Goal: Transaction & Acquisition: Obtain resource

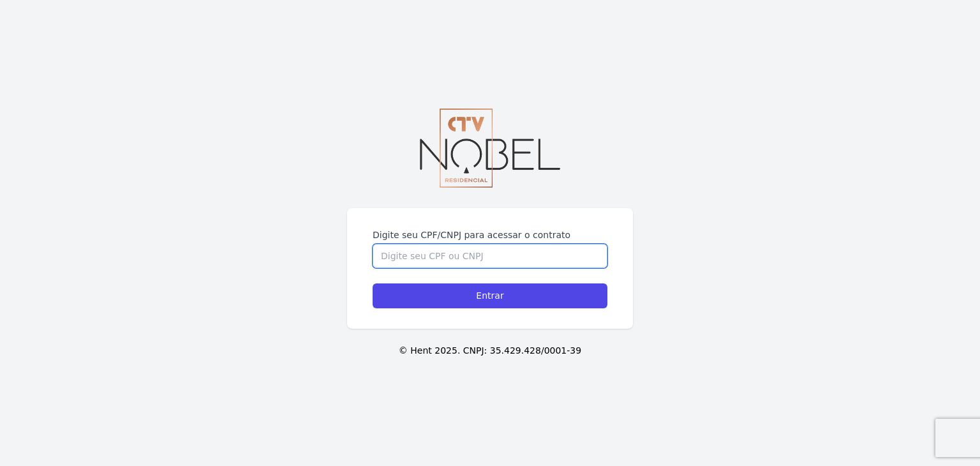
click at [526, 251] on input "Digite seu CPF/CNPJ para acessar o contrato" at bounding box center [490, 256] width 235 height 24
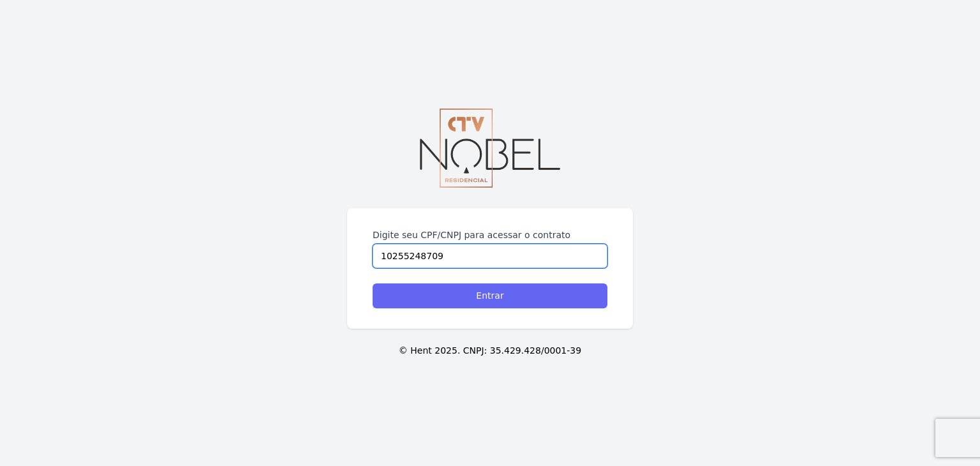
type input "10255248709"
click at [482, 288] on input "Entrar" at bounding box center [490, 295] width 235 height 25
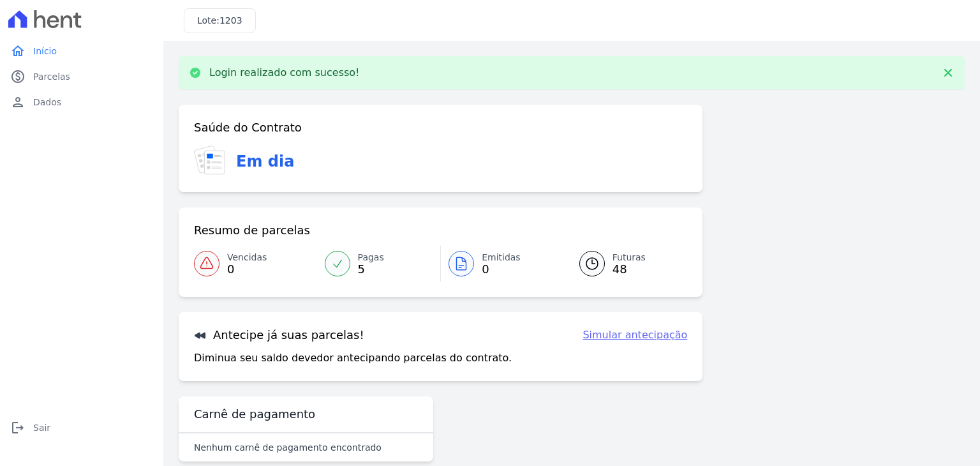
scroll to position [20, 0]
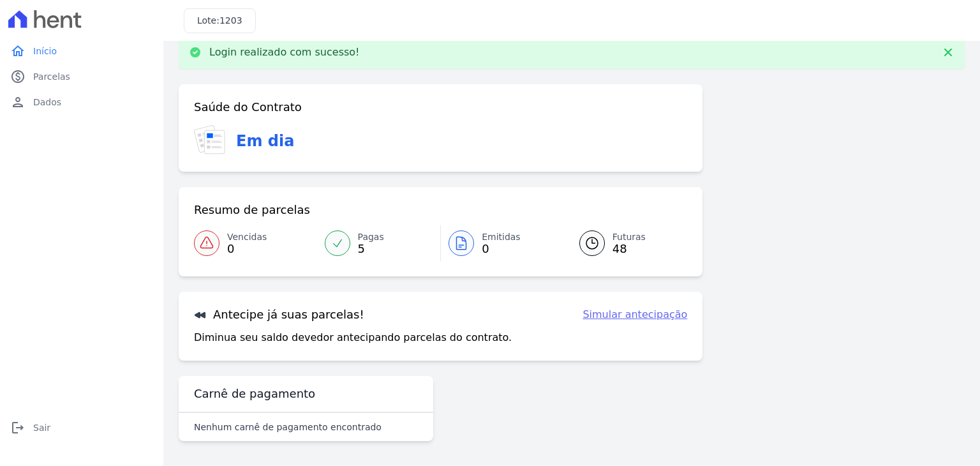
click at [614, 310] on link "Simular antecipação" at bounding box center [634, 314] width 105 height 15
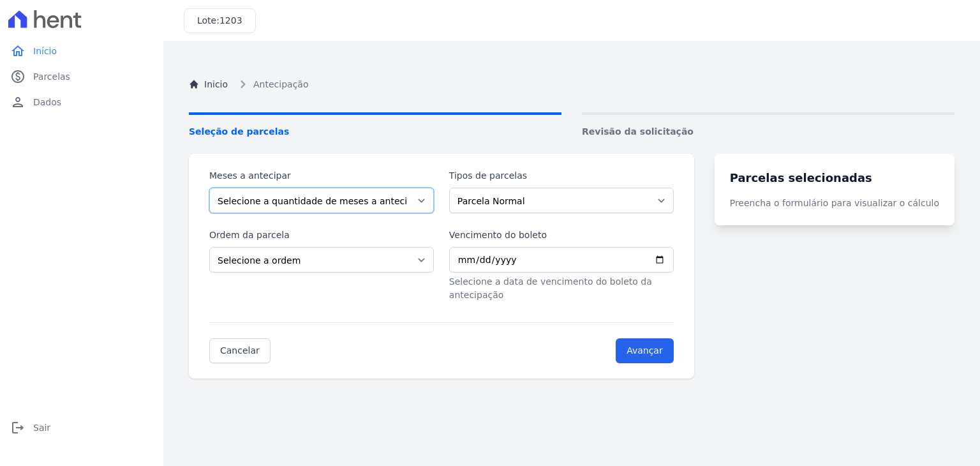
click at [339, 205] on select "Selecione a quantidade de meses a antecipar 1 2 3 4 5 6 7 8 9 10 11 12 13 14 15…" at bounding box center [321, 201] width 225 height 26
select select "2"
click at [209, 188] on select "Selecione a quantidade de meses a antecipar 1 2 3 4 5 6 7 8 9 10 11 12 13 14 15…" at bounding box center [321, 201] width 225 height 26
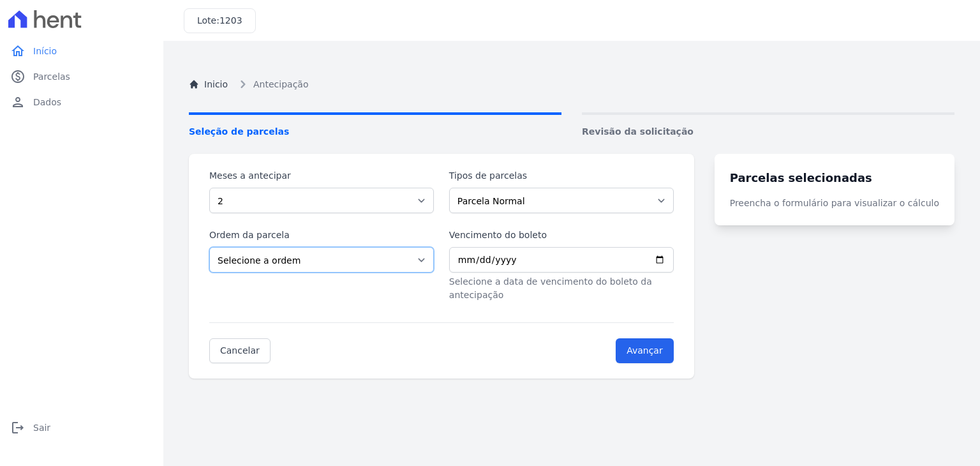
click at [289, 260] on select "Selecione a ordem Últimas parcelas Primeiras parcelas" at bounding box center [321, 260] width 225 height 26
select select "ending"
click at [209, 247] on select "Selecione a ordem Últimas parcelas Primeiras parcelas" at bounding box center [321, 260] width 225 height 26
click at [529, 207] on select "Parcela Normal Financiamento CEF" at bounding box center [561, 201] width 225 height 26
click at [457, 188] on select "Parcela Normal Financiamento CEF" at bounding box center [561, 201] width 225 height 26
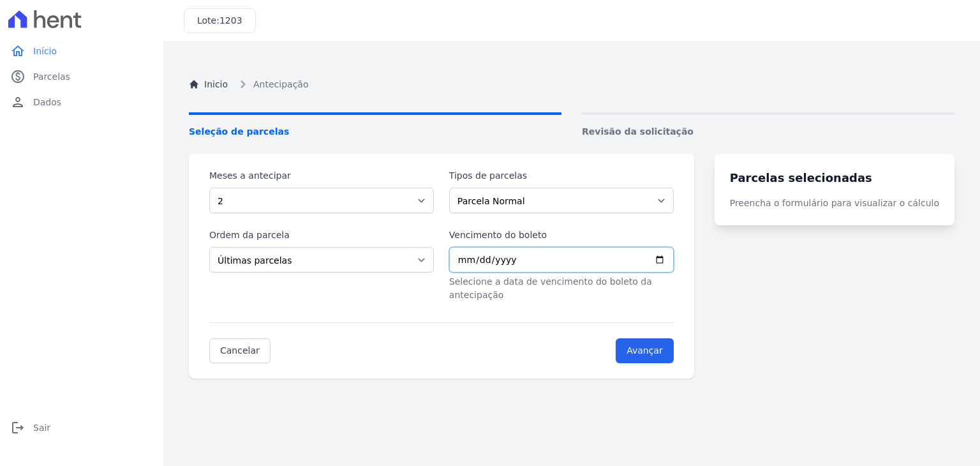
click at [498, 262] on input "Vencimento do boleto" at bounding box center [561, 260] width 225 height 26
click at [241, 344] on link "Cancelar" at bounding box center [239, 350] width 61 height 25
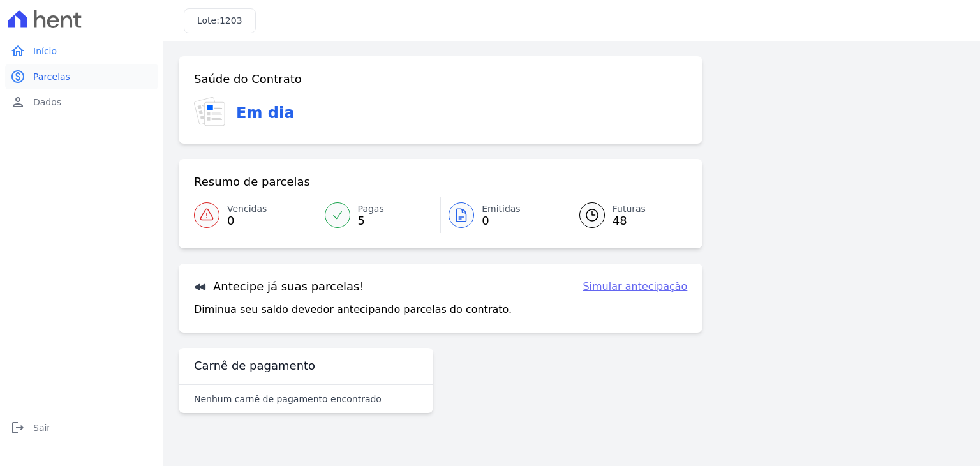
click at [56, 77] on span "Parcelas" at bounding box center [51, 76] width 37 height 13
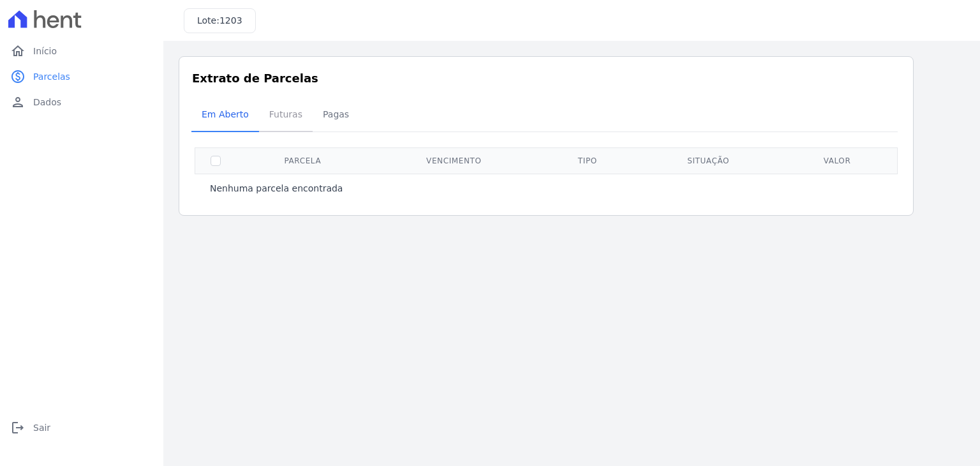
drag, startPoint x: 214, startPoint y: 156, endPoint x: 275, endPoint y: 113, distance: 74.2
click at [275, 113] on span "Futuras" at bounding box center [286, 114] width 48 height 26
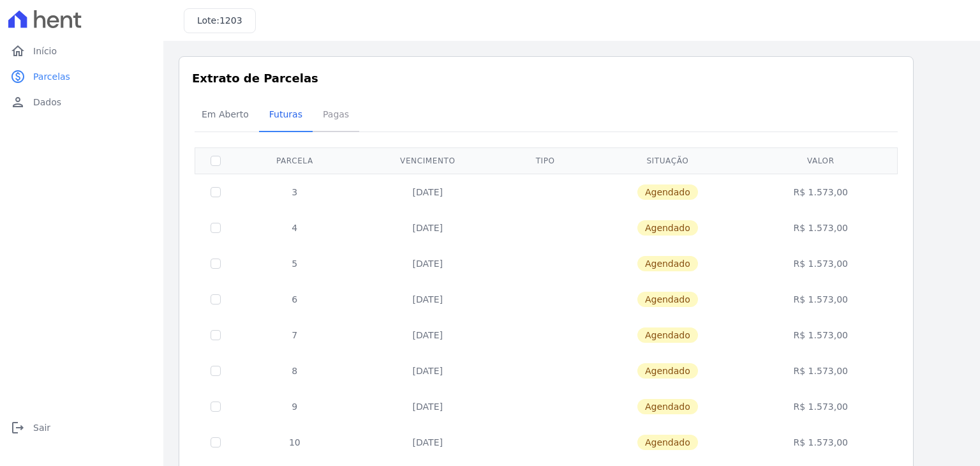
click at [324, 114] on span "Pagas" at bounding box center [335, 114] width 41 height 26
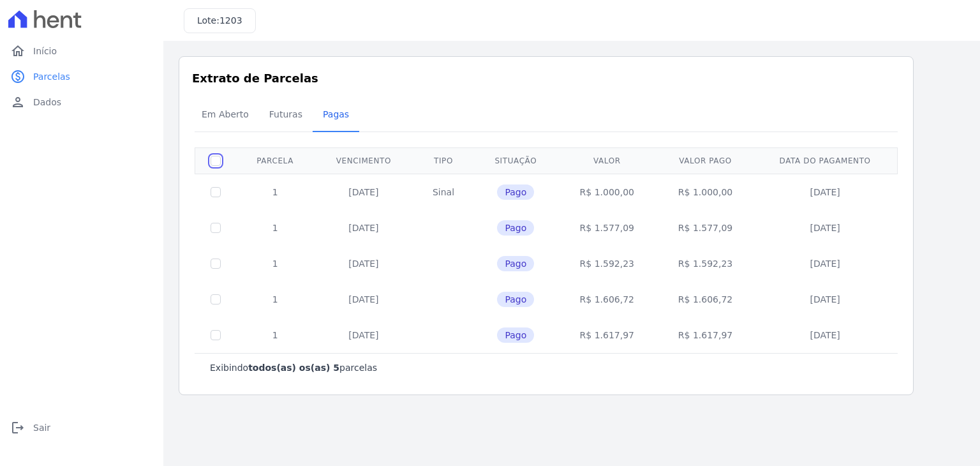
click at [216, 161] on input "checkbox" at bounding box center [216, 161] width 10 height 10
checkbox input "false"
click at [291, 119] on span "Futuras" at bounding box center [286, 114] width 48 height 26
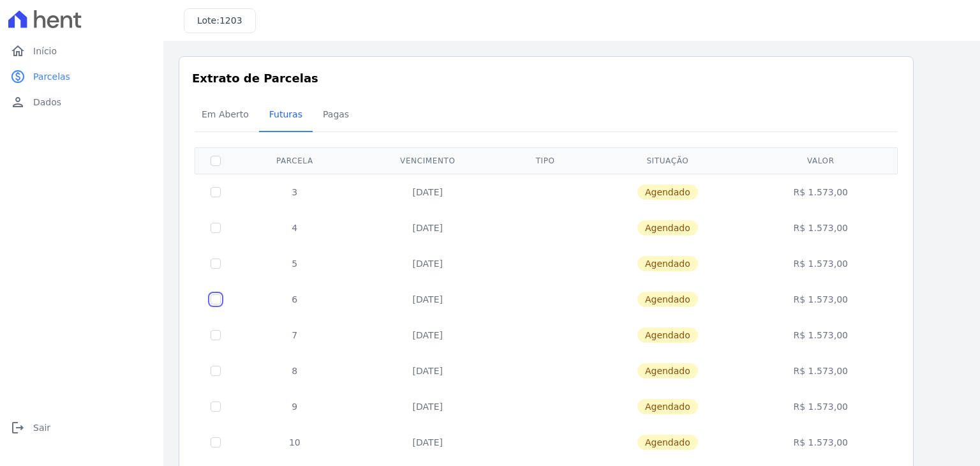
click at [213, 299] on input "checkbox" at bounding box center [216, 299] width 10 height 10
checkbox input "true"
click at [217, 337] on input "checkbox" at bounding box center [216, 335] width 10 height 10
checkbox input "true"
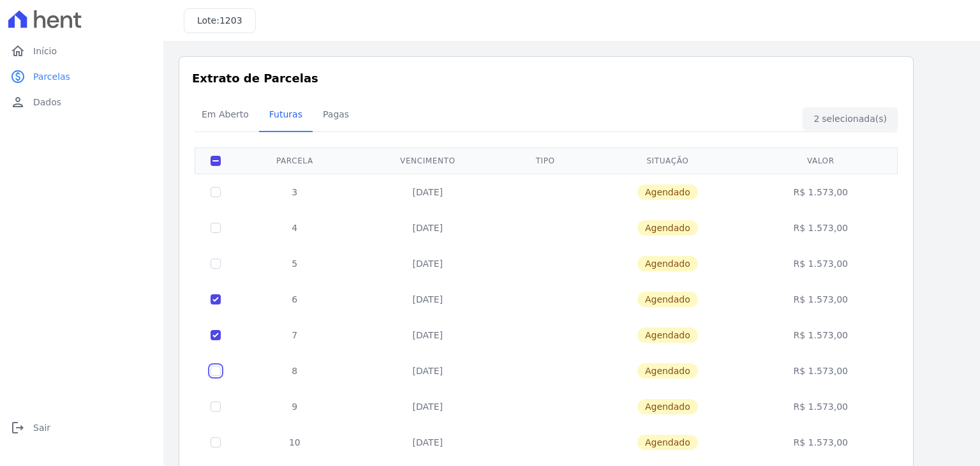
click at [214, 370] on input "checkbox" at bounding box center [216, 371] width 10 height 10
checkbox input "true"
click at [41, 114] on link "person Dados" at bounding box center [81, 102] width 153 height 26
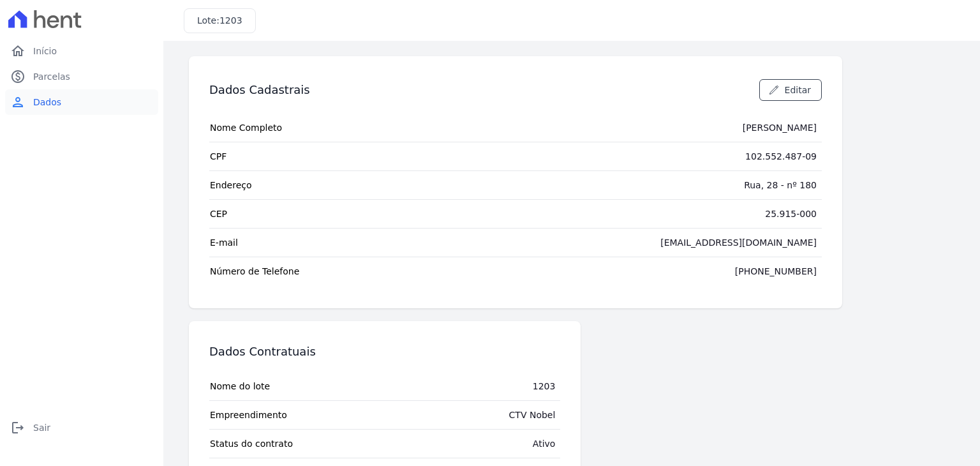
click at [48, 106] on span "Dados" at bounding box center [47, 102] width 28 height 13
